Goal: Use online tool/utility: Utilize a website feature to perform a specific function

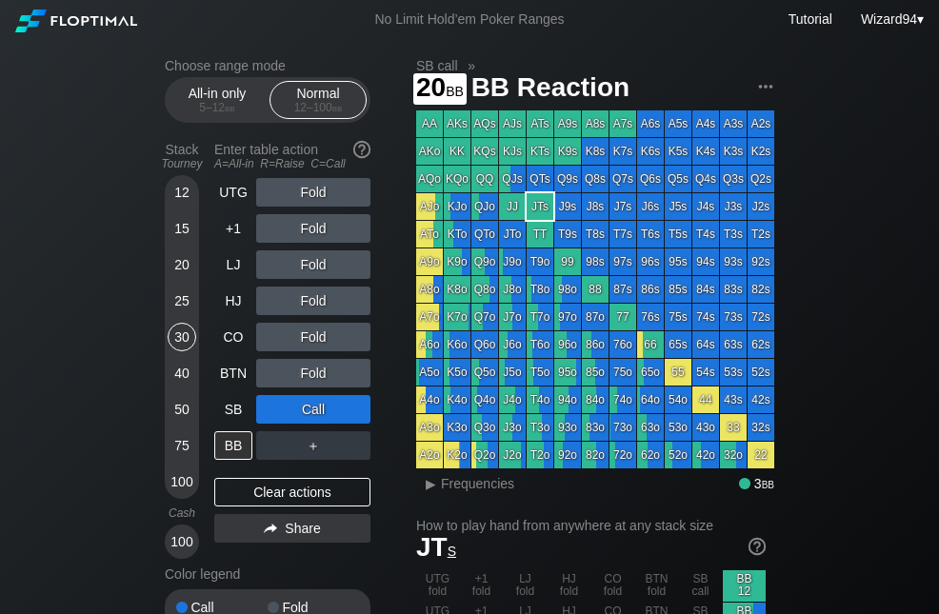
click at [184, 277] on div "20" at bounding box center [182, 265] width 29 height 29
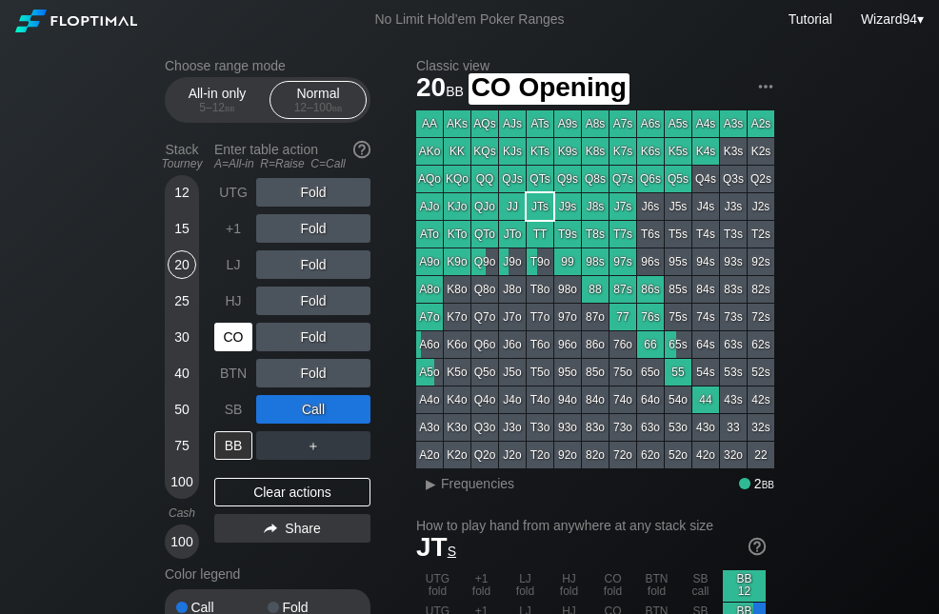
click at [241, 349] on div "CO" at bounding box center [233, 337] width 38 height 29
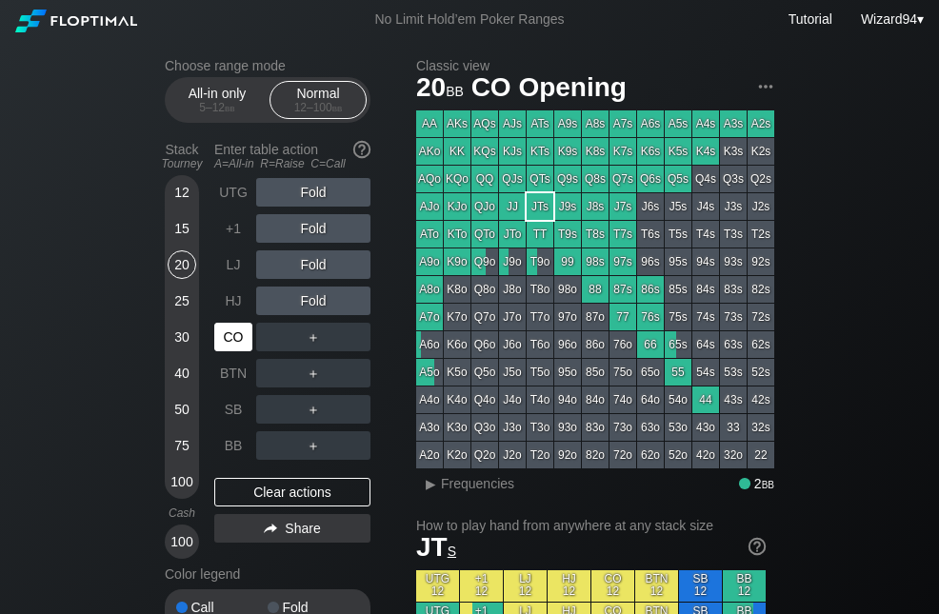
click at [236, 337] on div "CO" at bounding box center [233, 337] width 38 height 29
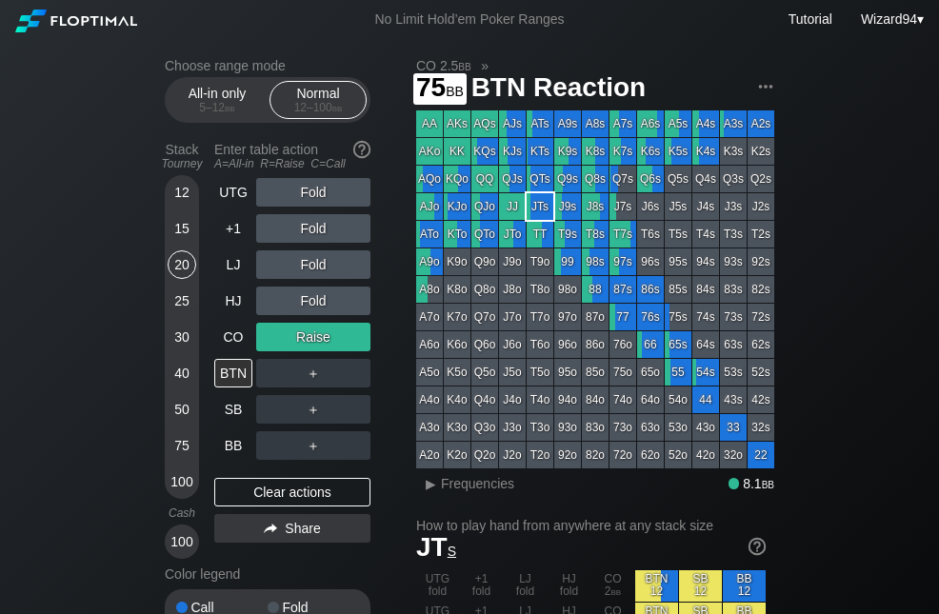
click at [183, 460] on div "75" at bounding box center [182, 445] width 29 height 29
click at [230, 306] on div "HJ" at bounding box center [233, 301] width 38 height 29
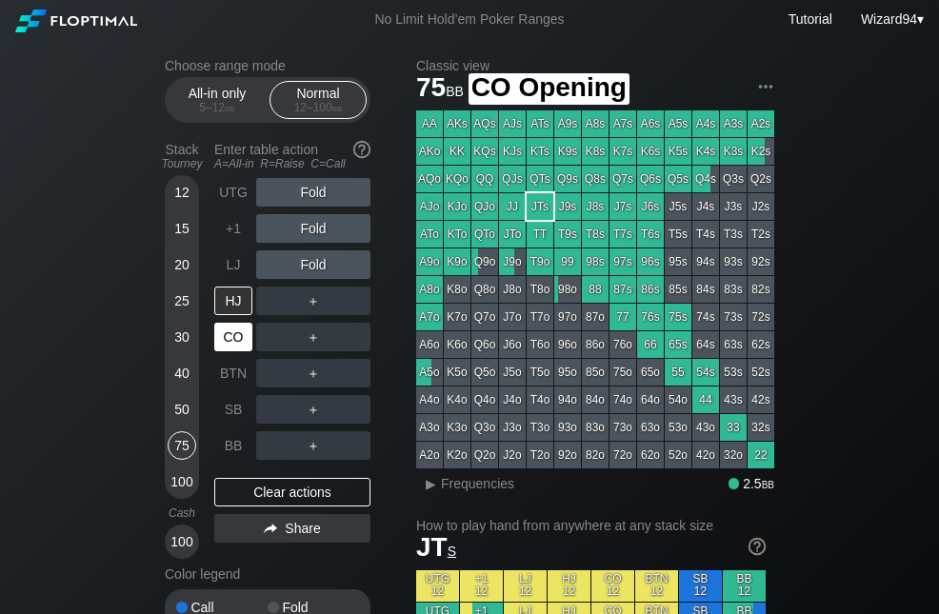
click at [237, 351] on div "CO" at bounding box center [233, 337] width 38 height 29
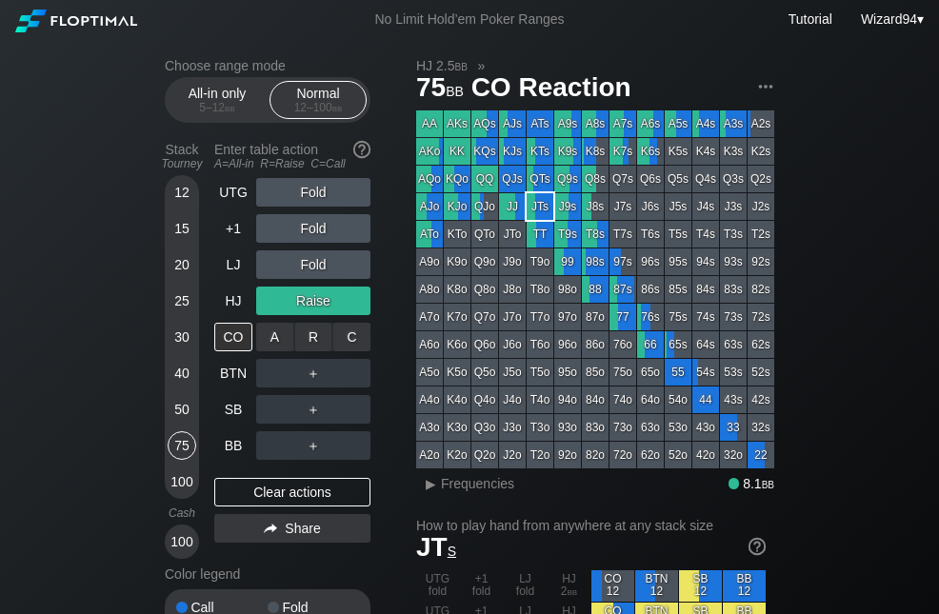
click at [362, 344] on div "C ✕" at bounding box center [351, 337] width 37 height 29
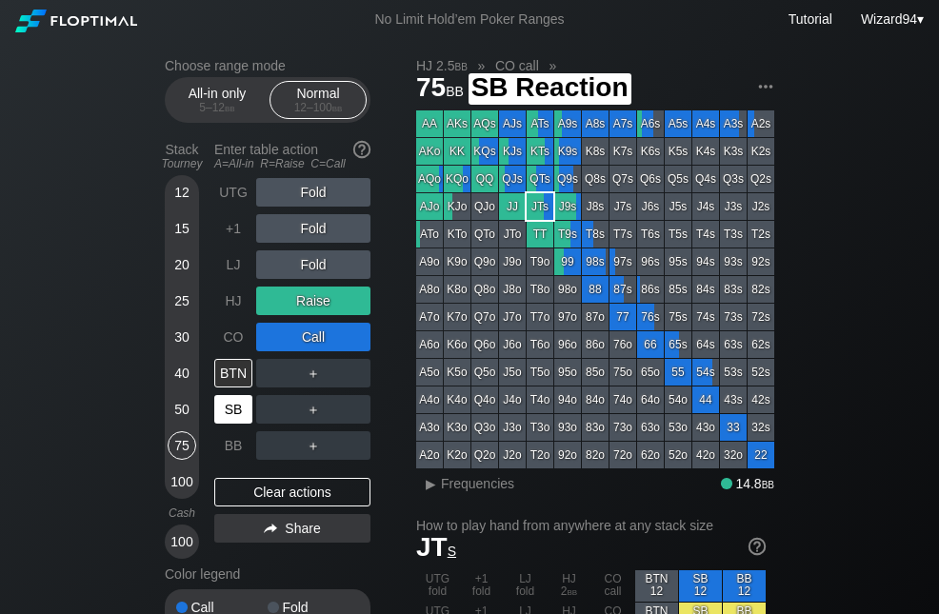
click at [234, 422] on div "SB" at bounding box center [233, 409] width 38 height 29
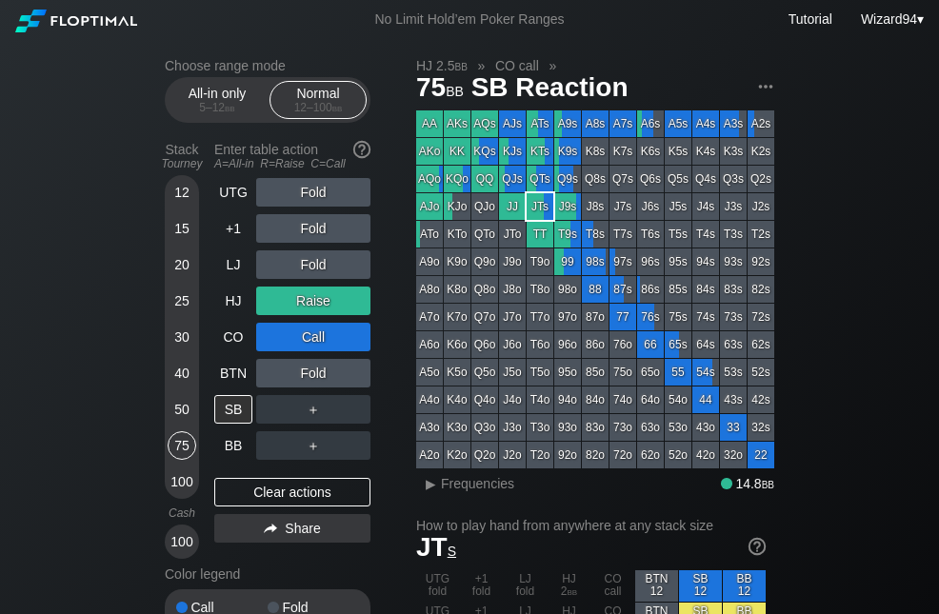
click at [198, 419] on div "12 15 20 25 30 40 50 75 100" at bounding box center [182, 337] width 34 height 324
click at [182, 419] on div "50" at bounding box center [182, 409] width 29 height 29
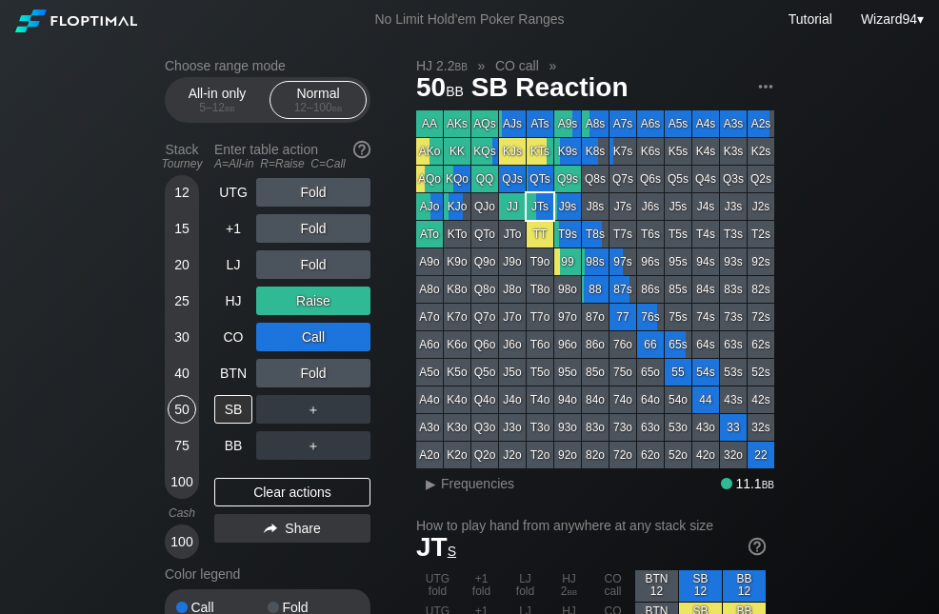
click at [193, 411] on div "50" at bounding box center [182, 409] width 29 height 29
click at [240, 275] on div "LJ" at bounding box center [233, 265] width 38 height 29
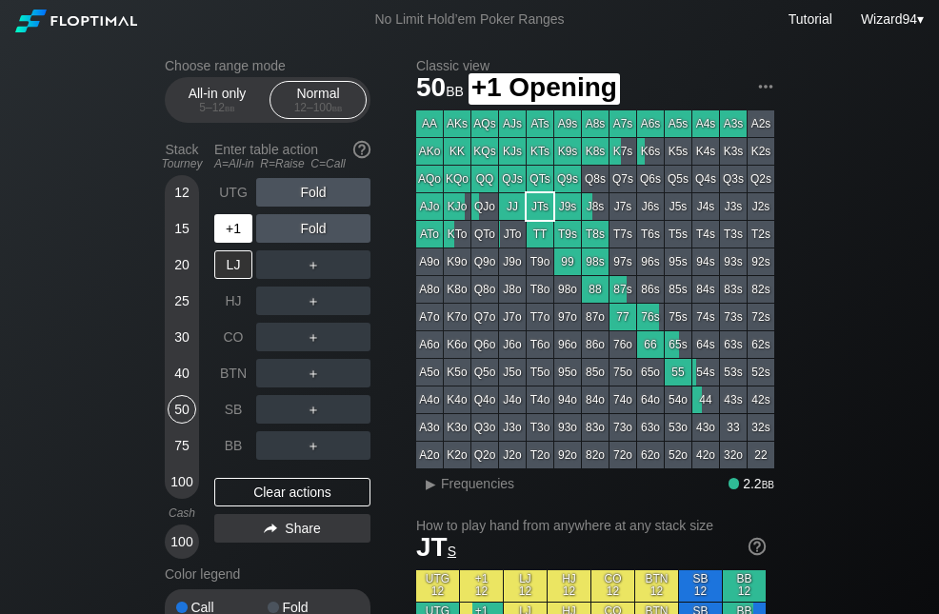
click at [240, 231] on div "+1" at bounding box center [233, 228] width 38 height 29
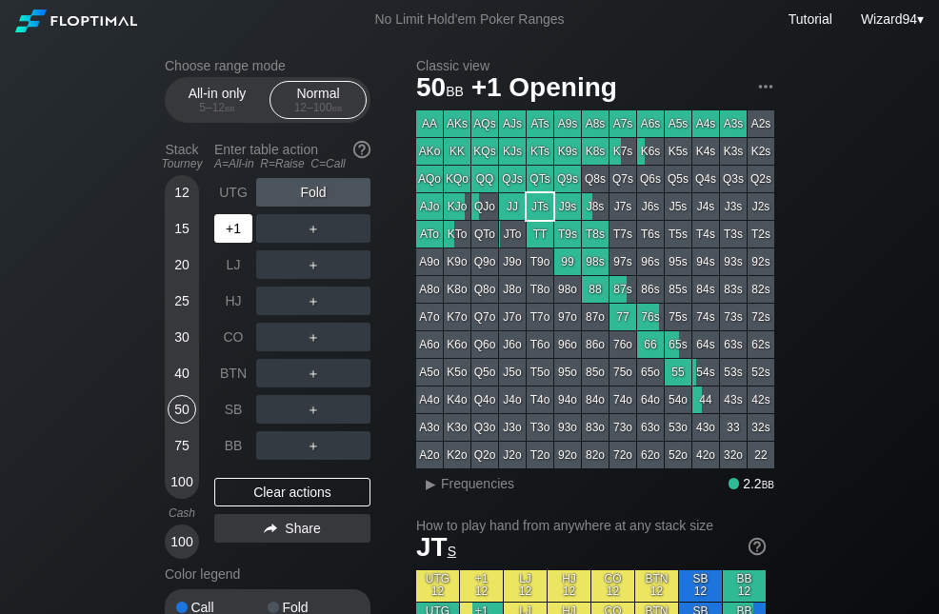
click at [240, 231] on div "+1" at bounding box center [233, 228] width 38 height 29
click at [316, 240] on div "R ✕" at bounding box center [313, 228] width 37 height 29
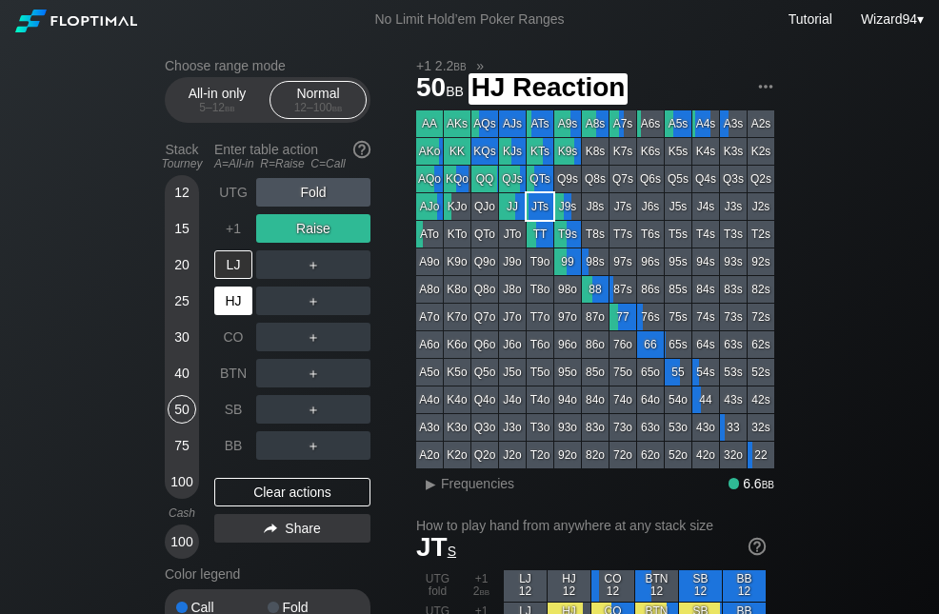
click at [239, 303] on div "HJ" at bounding box center [233, 301] width 38 height 29
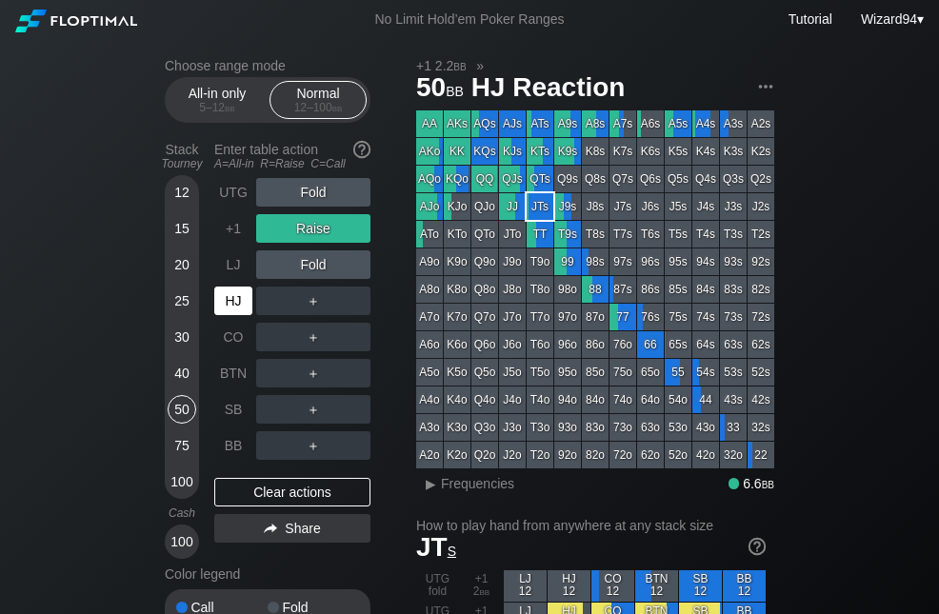
click at [186, 451] on div "75" at bounding box center [182, 445] width 29 height 29
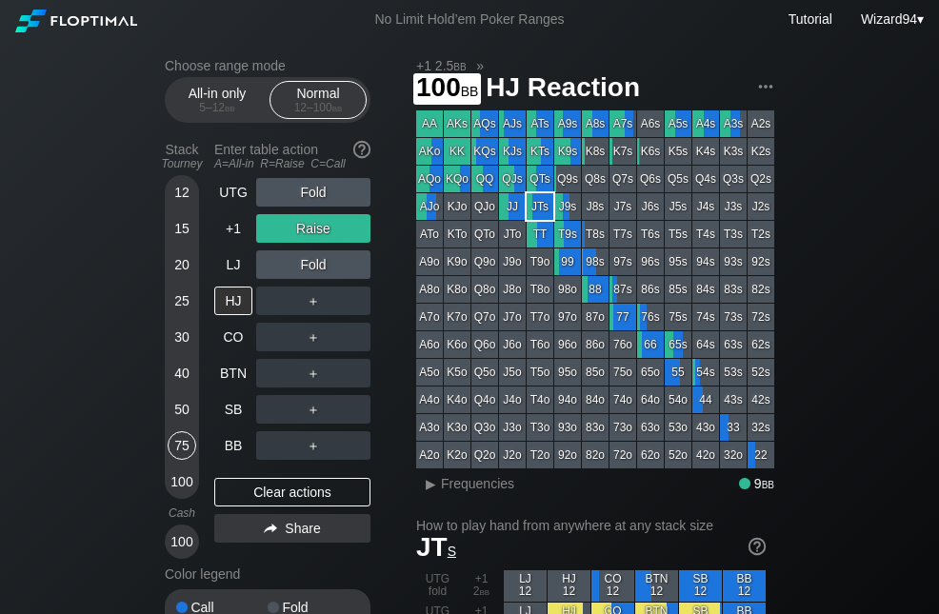
click at [173, 494] on div "100" at bounding box center [182, 482] width 29 height 29
click at [316, 312] on div "R ✕" at bounding box center [313, 301] width 37 height 29
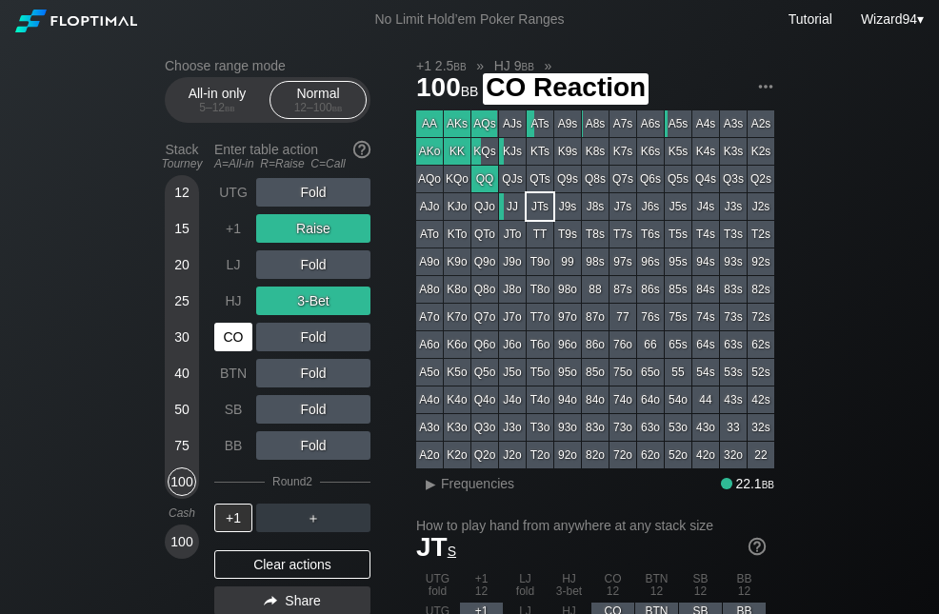
click at [240, 351] on div "CO" at bounding box center [233, 337] width 38 height 29
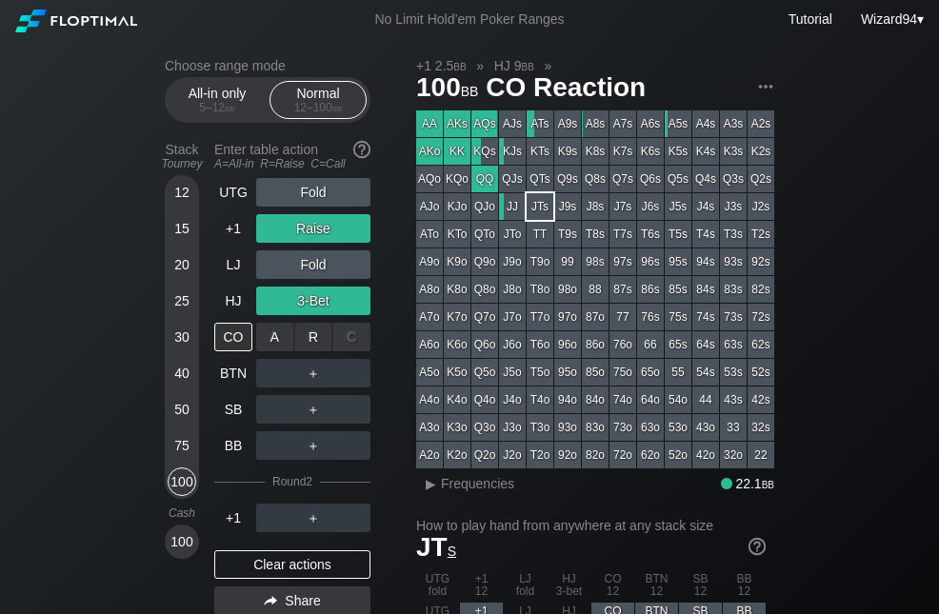
click at [319, 351] on div "R ✕" at bounding box center [313, 337] width 37 height 29
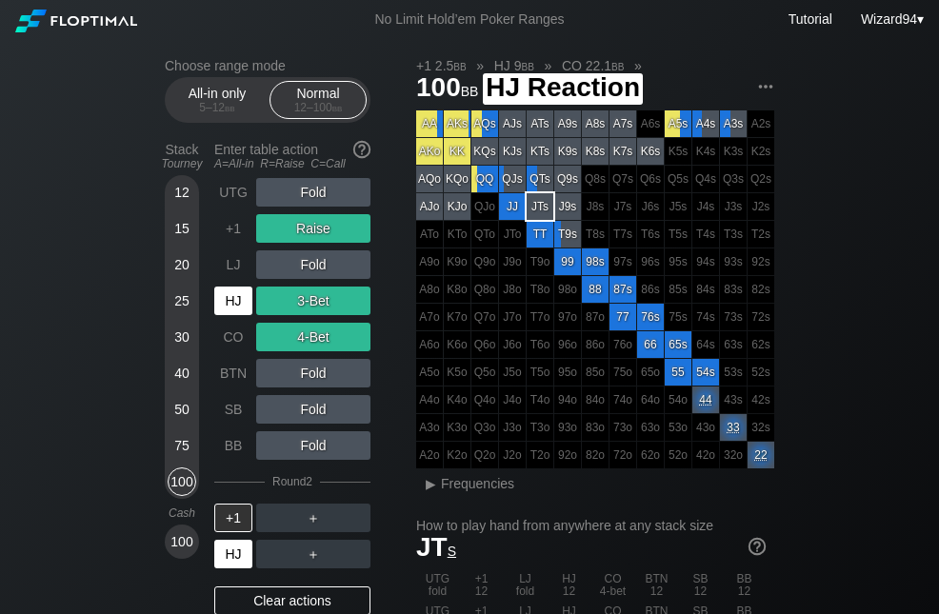
click at [231, 547] on div "HJ" at bounding box center [235, 554] width 42 height 36
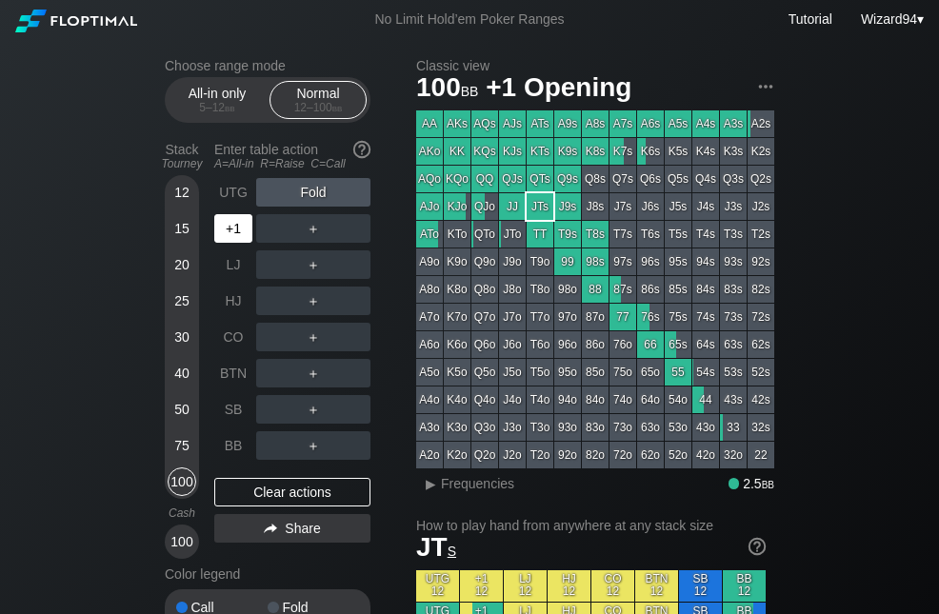
click at [242, 234] on div "+1" at bounding box center [233, 228] width 38 height 29
click at [235, 388] on div "BTN" at bounding box center [233, 373] width 38 height 29
